Goal: Check status: Check status

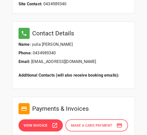
scroll to position [308, 0]
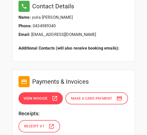
click at [42, 105] on button "View Invoice" at bounding box center [40, 98] width 44 height 12
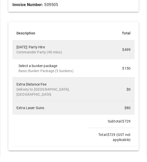
scroll to position [180, 0]
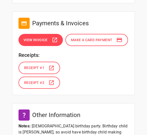
scroll to position [327, 0]
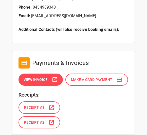
click at [46, 81] on span "View Invoice" at bounding box center [35, 80] width 24 height 6
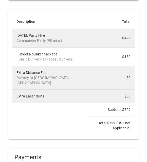
scroll to position [194, 0]
